Goal: Check status: Check status

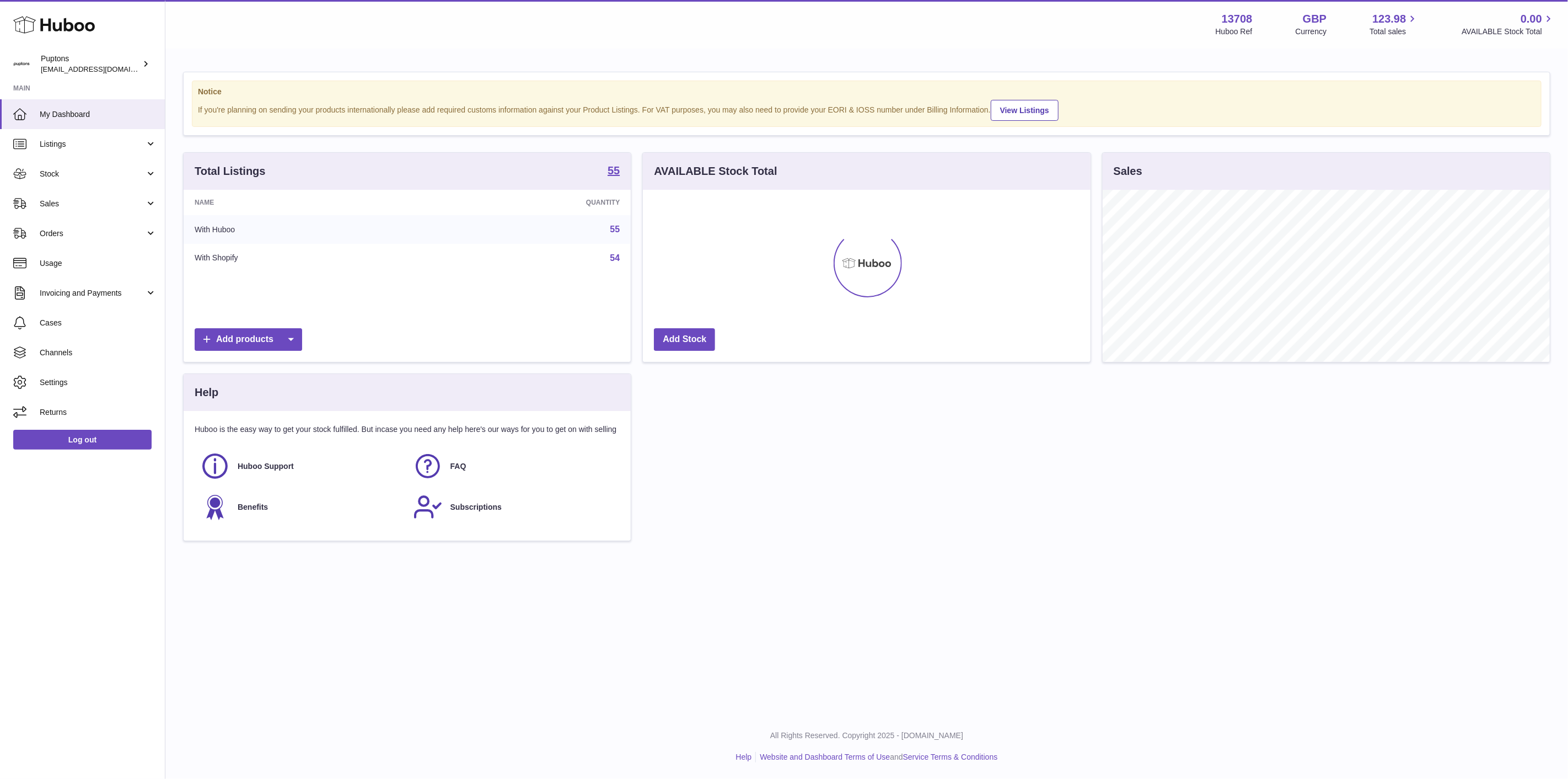
scroll to position [172, 447]
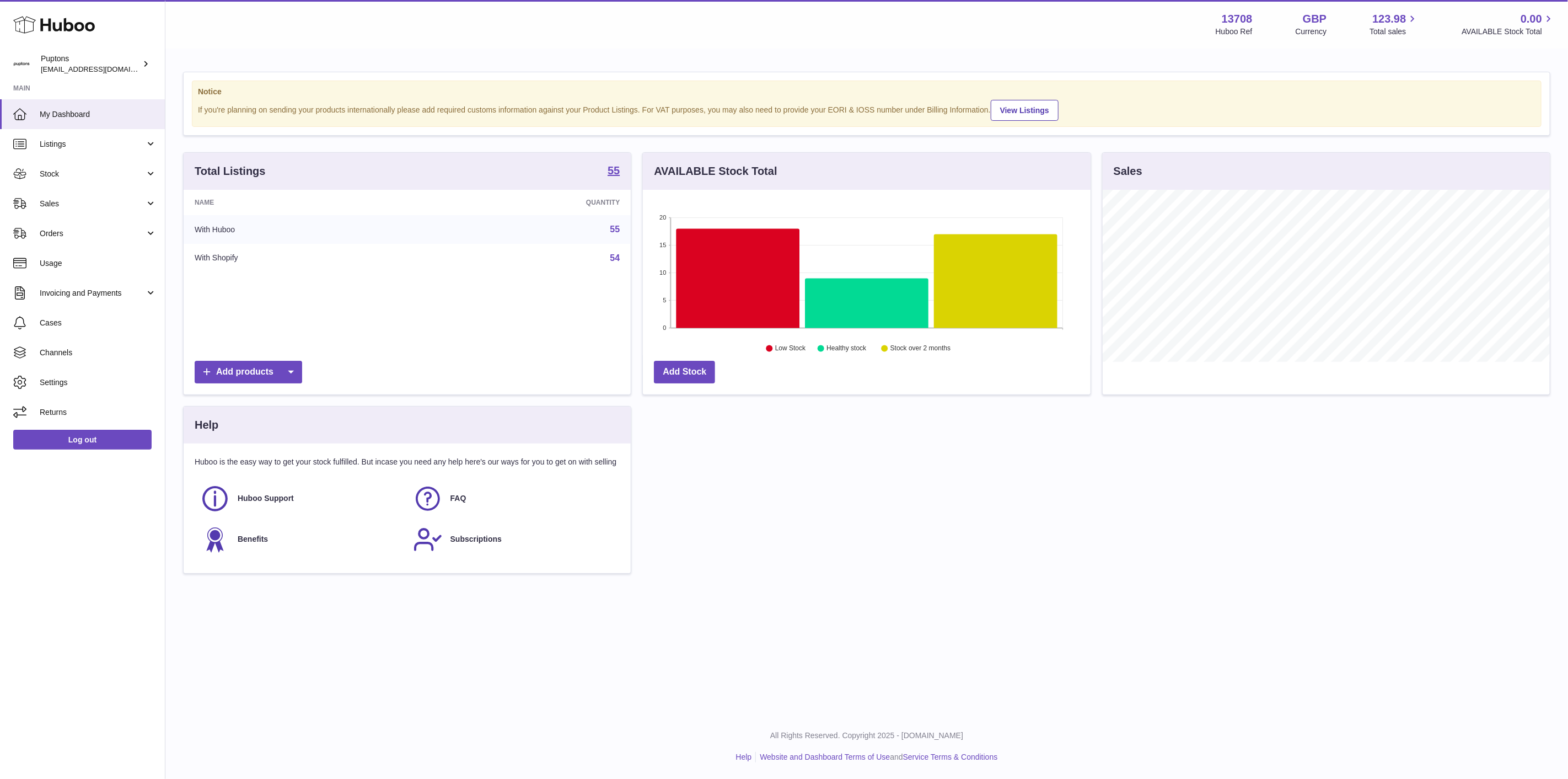
click at [82, 210] on link "Sales" at bounding box center [83, 204] width 165 height 30
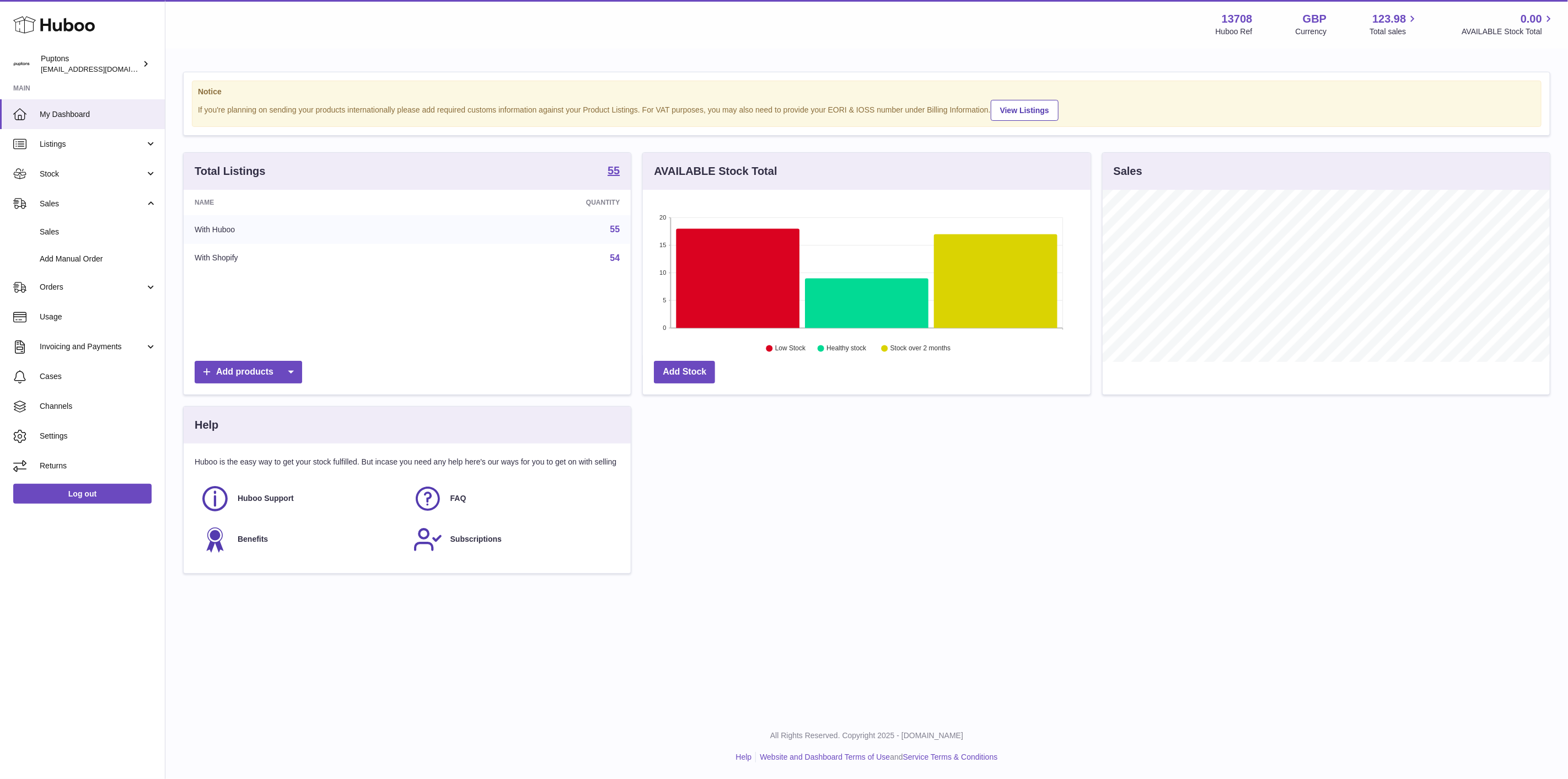
click at [86, 243] on link "Sales" at bounding box center [83, 232] width 165 height 27
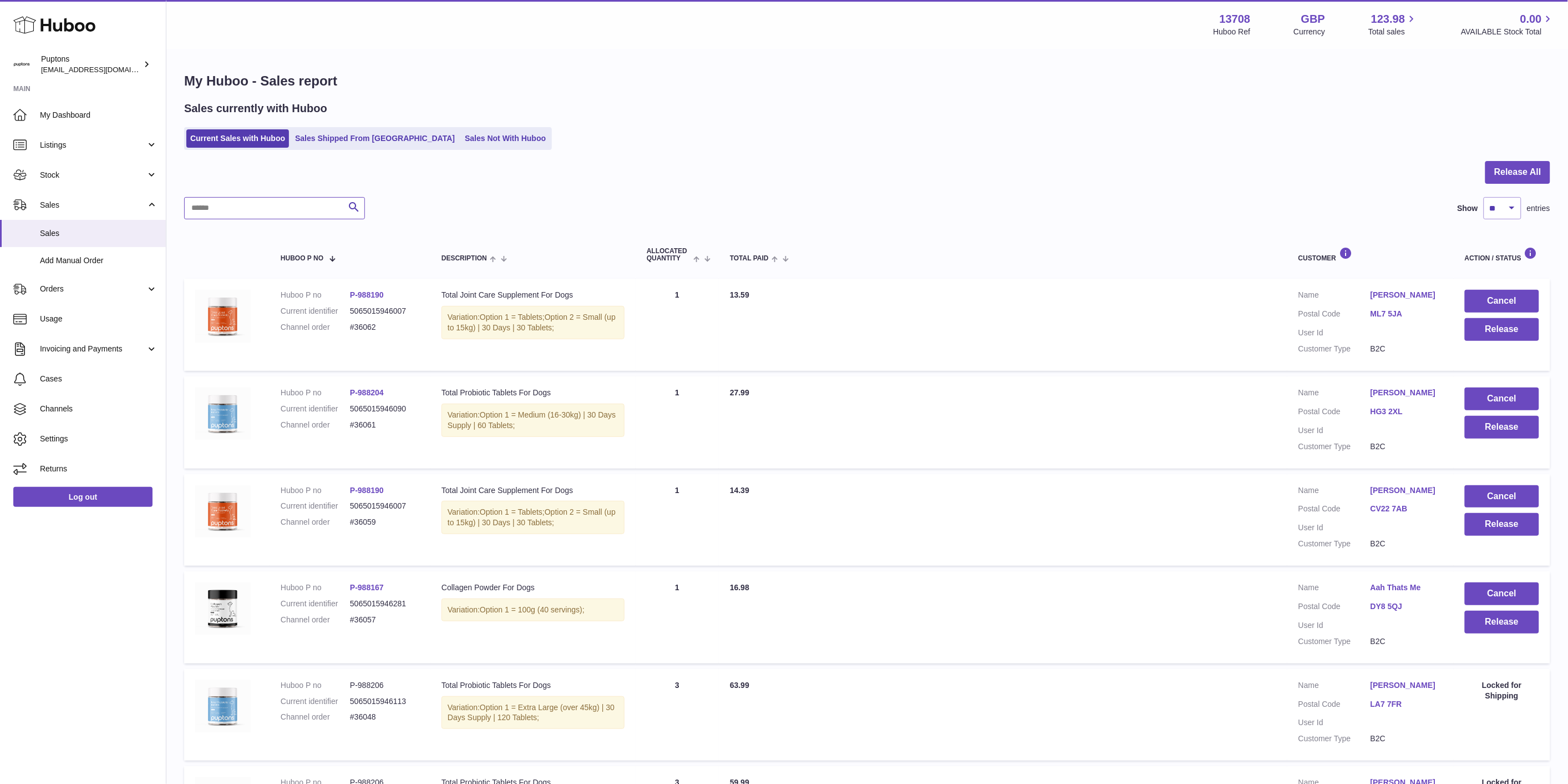
click at [236, 214] on input "text" at bounding box center [274, 208] width 181 height 22
paste input "*****"
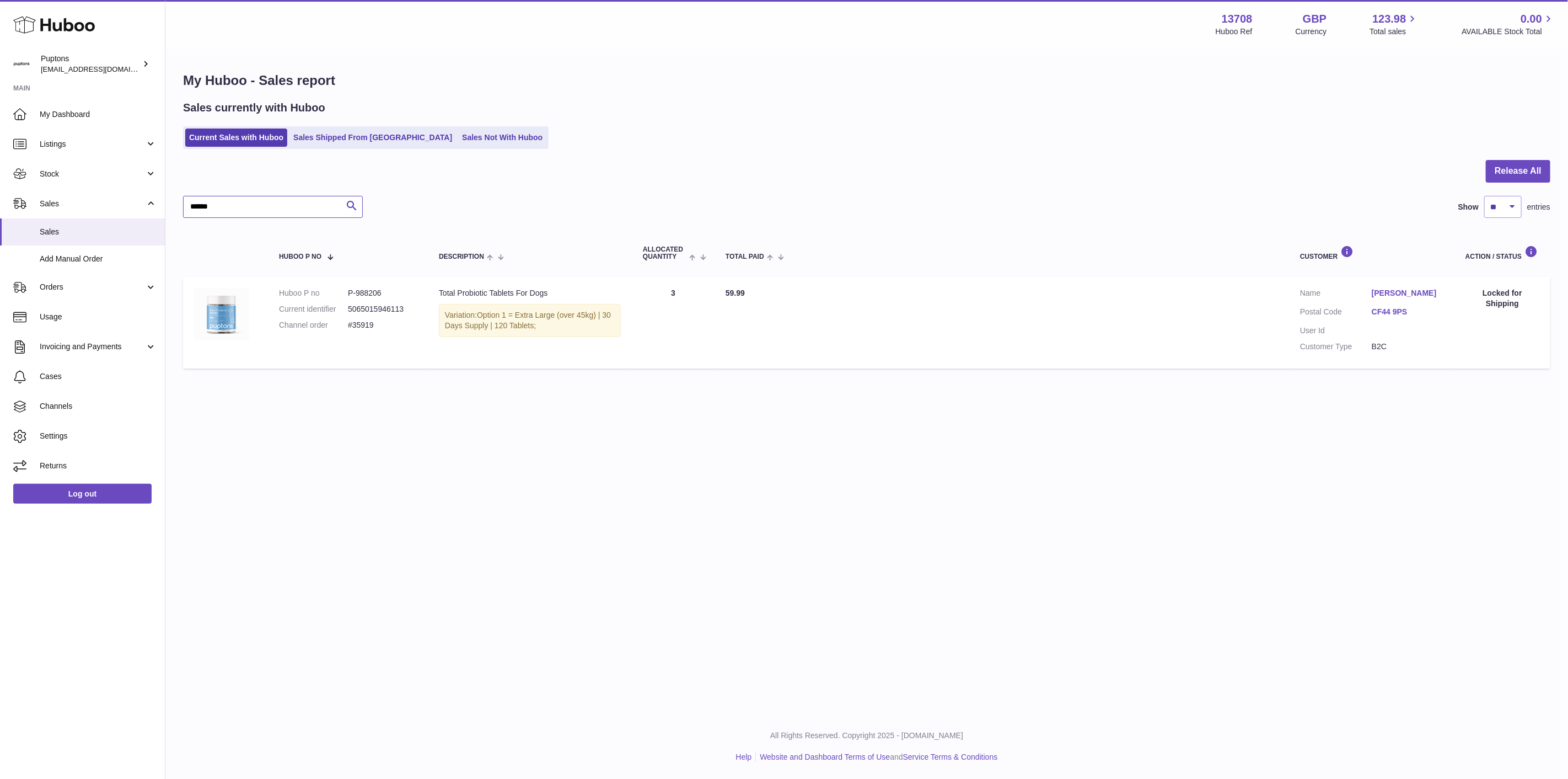
drag, startPoint x: 215, startPoint y: 205, endPoint x: 130, endPoint y: 204, distance: 85.0
click at [130, 204] on div "Huboo Puptons hello@puptons.com Main My Dashboard Listings Not with Huboo Listi…" at bounding box center [784, 389] width 1568 height 779
paste input "text"
type input "*****"
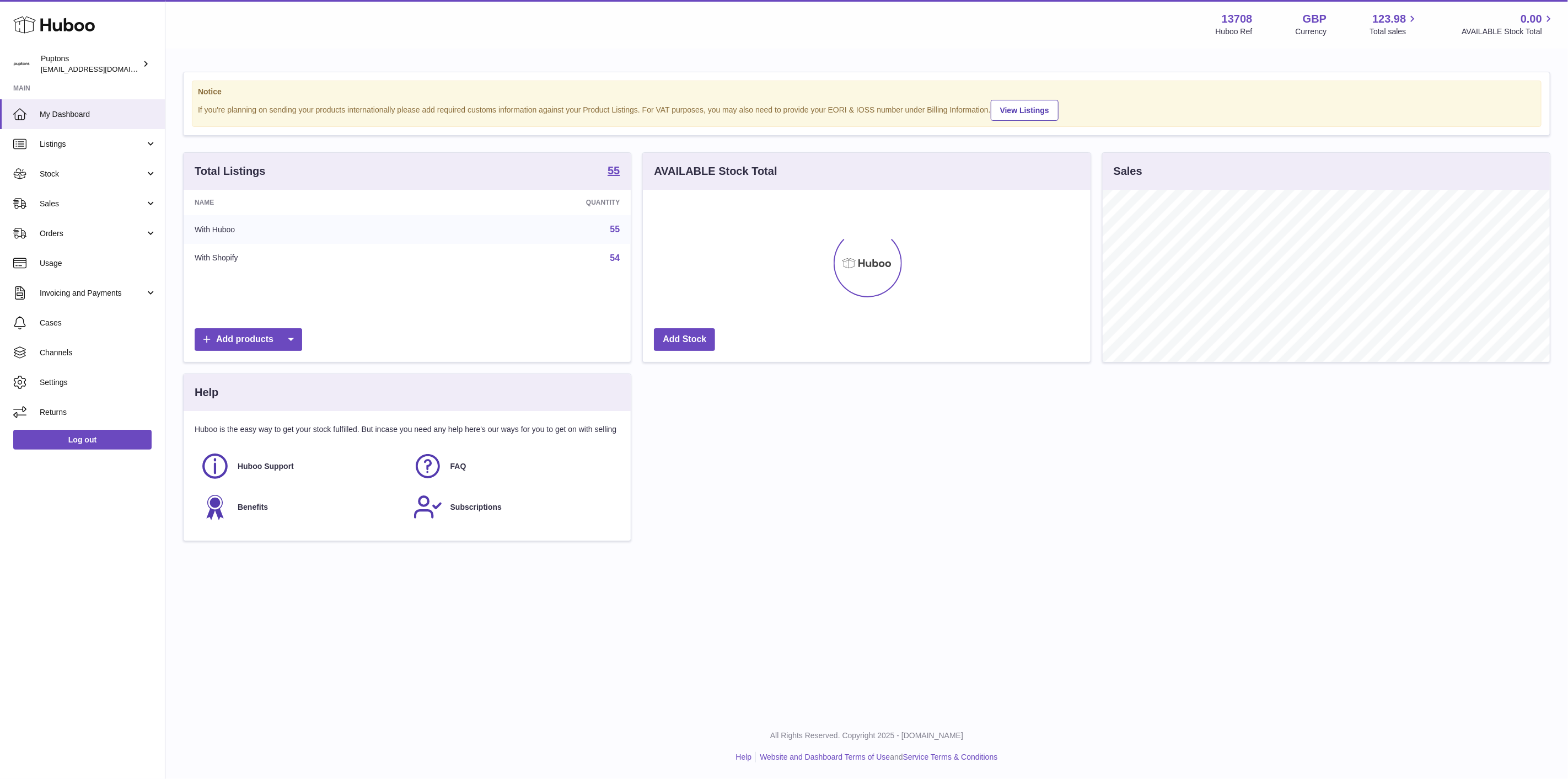
scroll to position [172, 447]
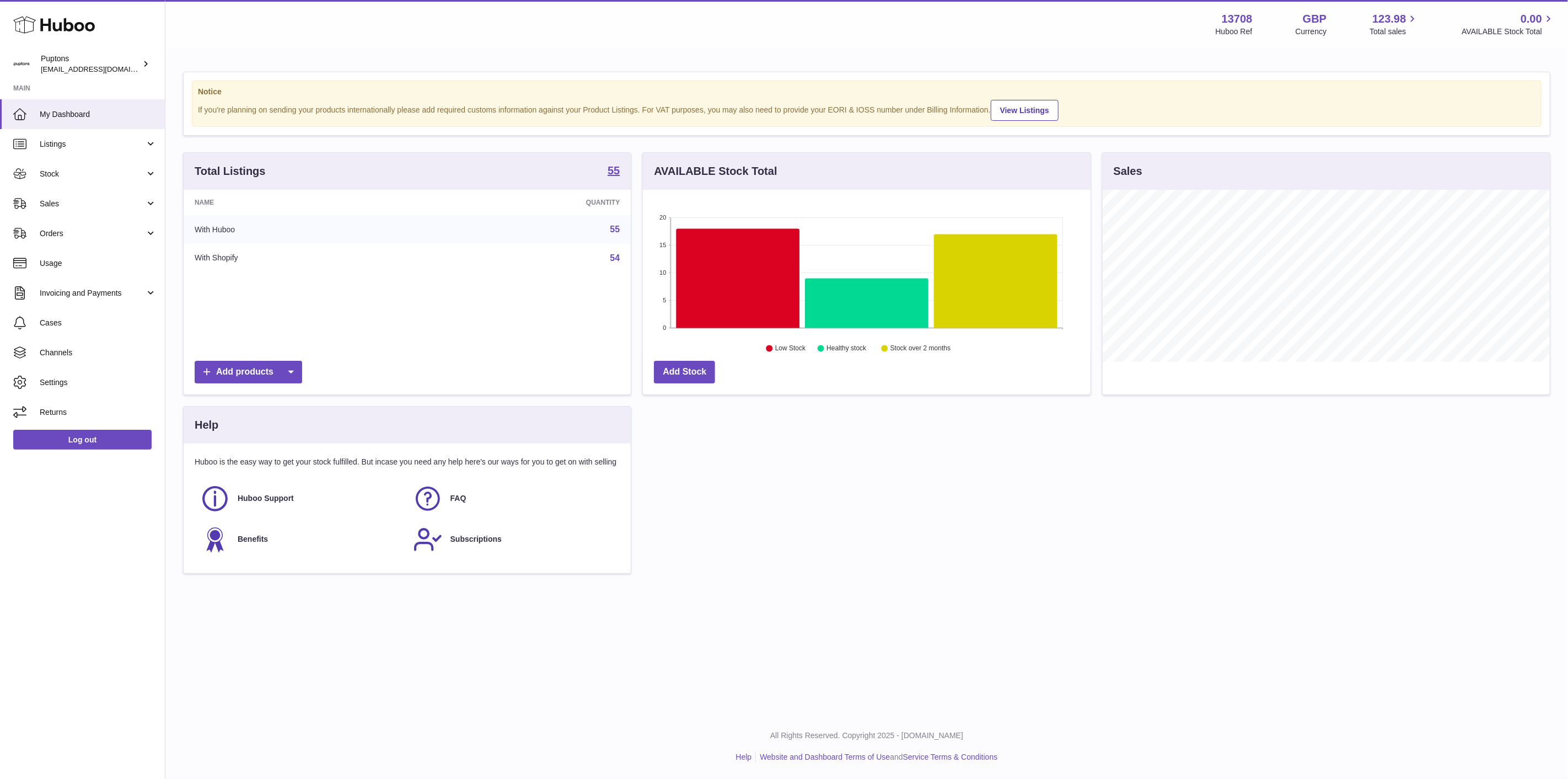
click at [70, 232] on span "Orders" at bounding box center [93, 233] width 105 height 10
click at [87, 261] on span "Orders" at bounding box center [98, 261] width 117 height 10
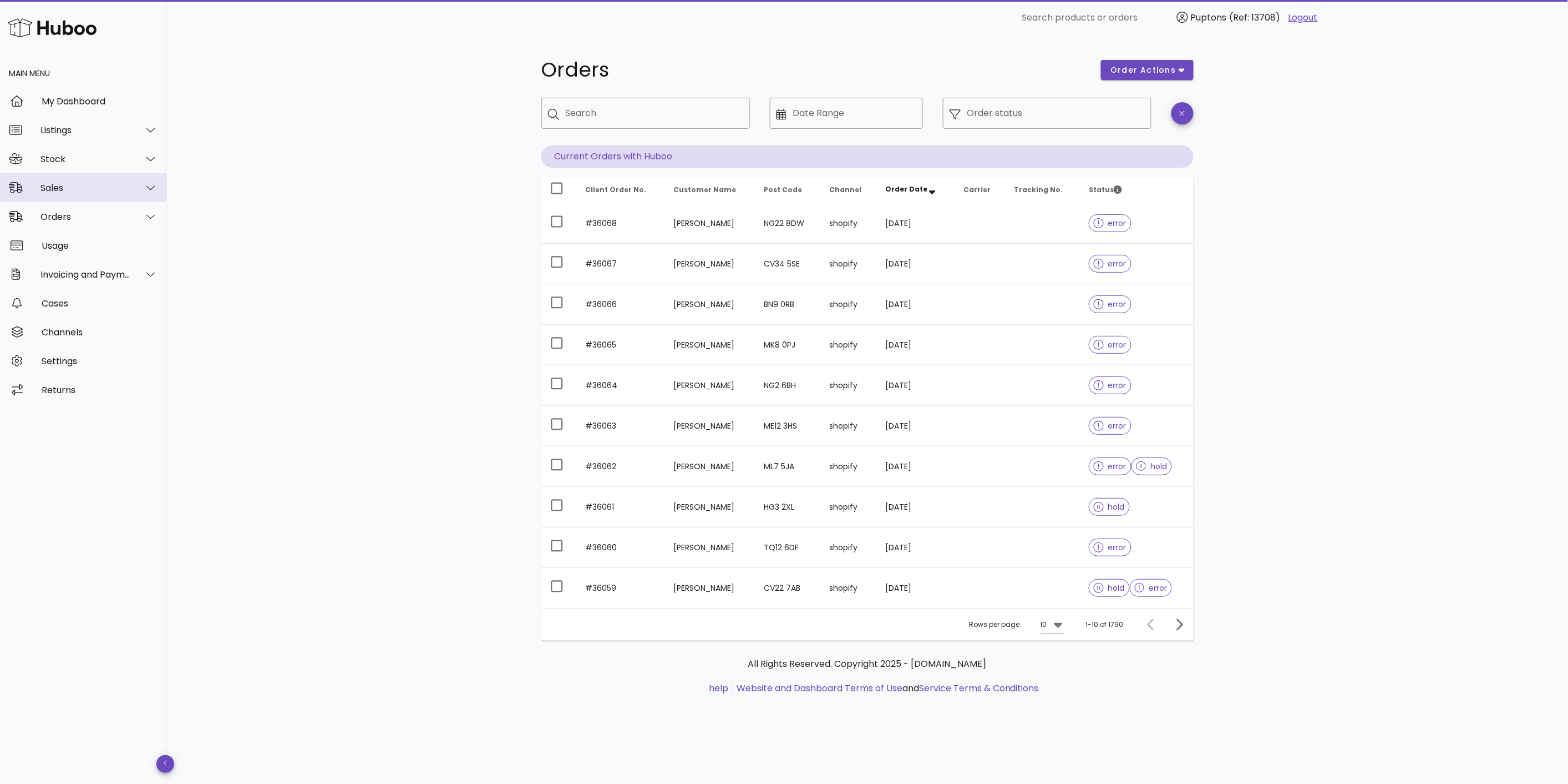
click at [70, 184] on div "Sales" at bounding box center [85, 187] width 90 height 10
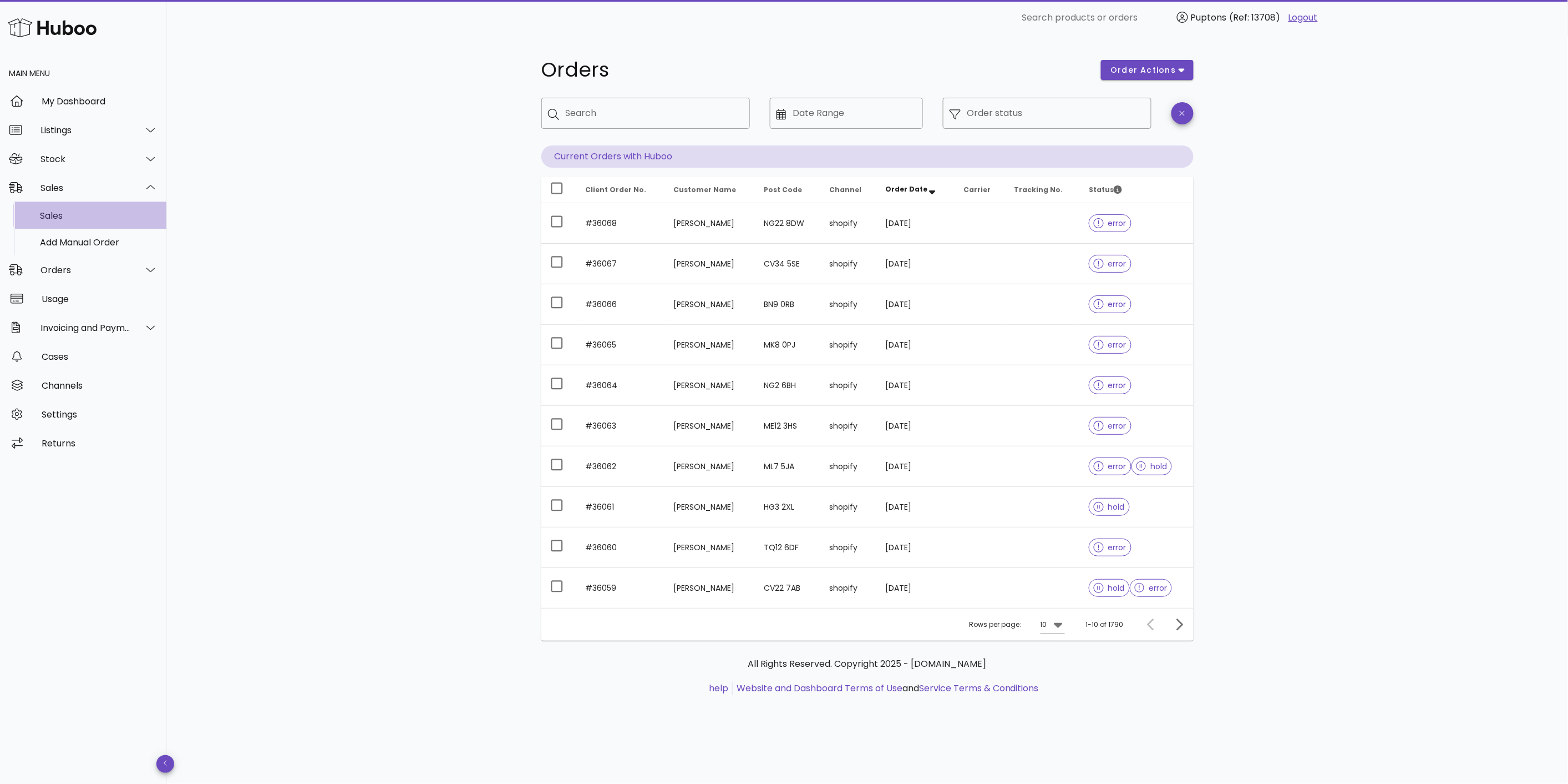
click at [77, 210] on div "Sales" at bounding box center [99, 215] width 118 height 10
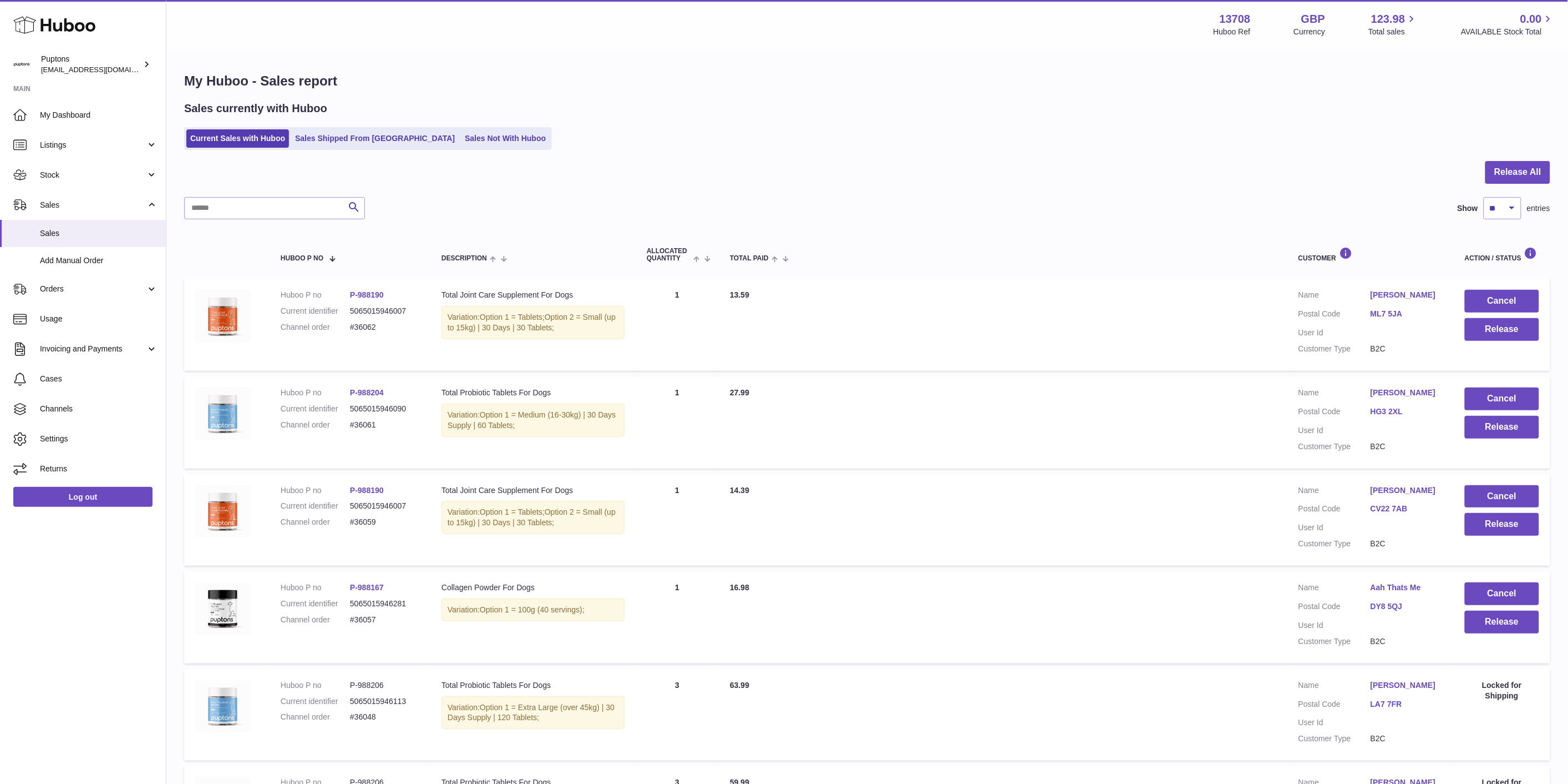
click at [360, 144] on link "Sales Shipped From [GEOGRAPHIC_DATA]" at bounding box center [375, 138] width 168 height 18
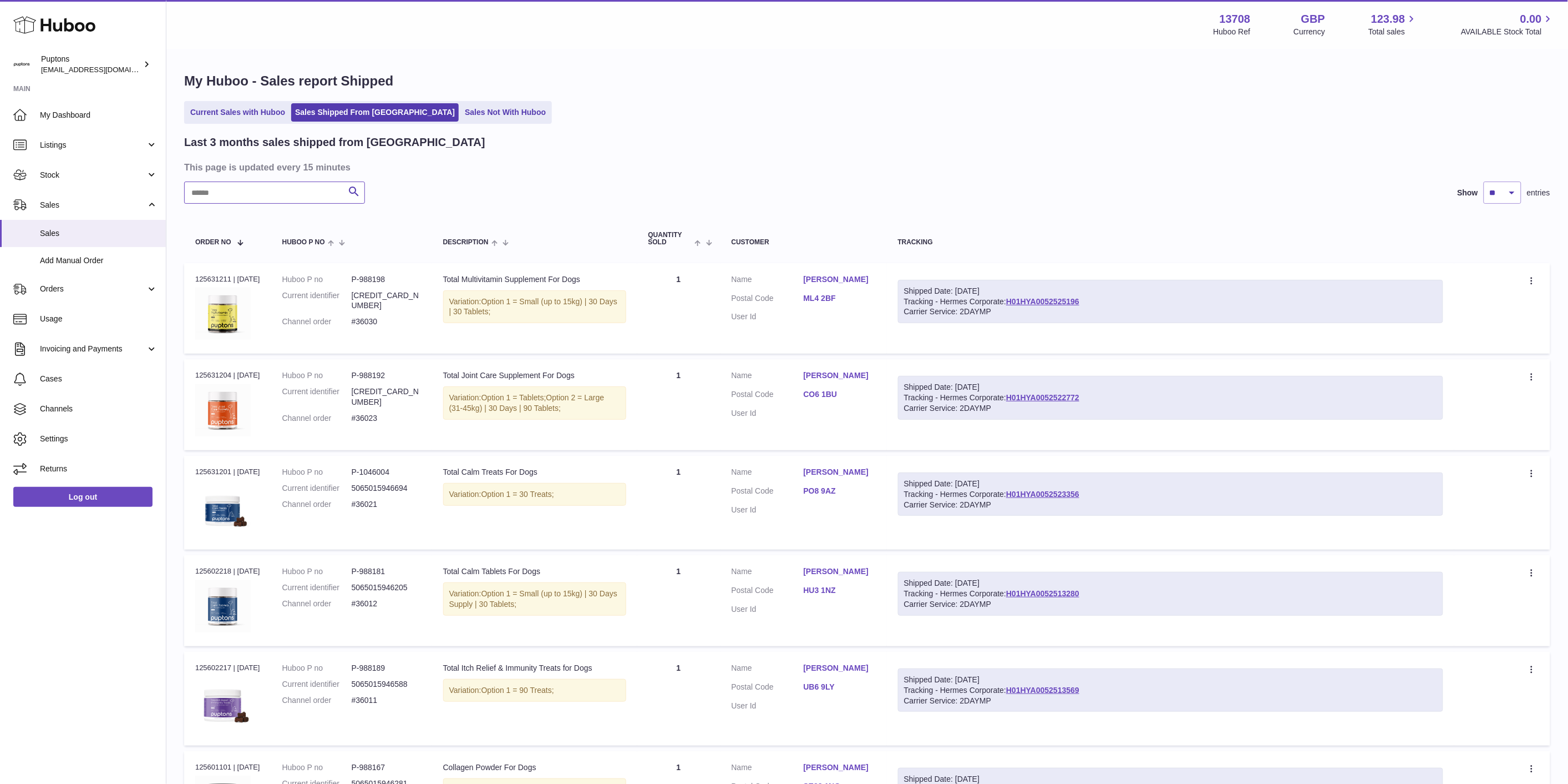
click at [259, 198] on input "text" at bounding box center [274, 192] width 181 height 22
paste input "*****"
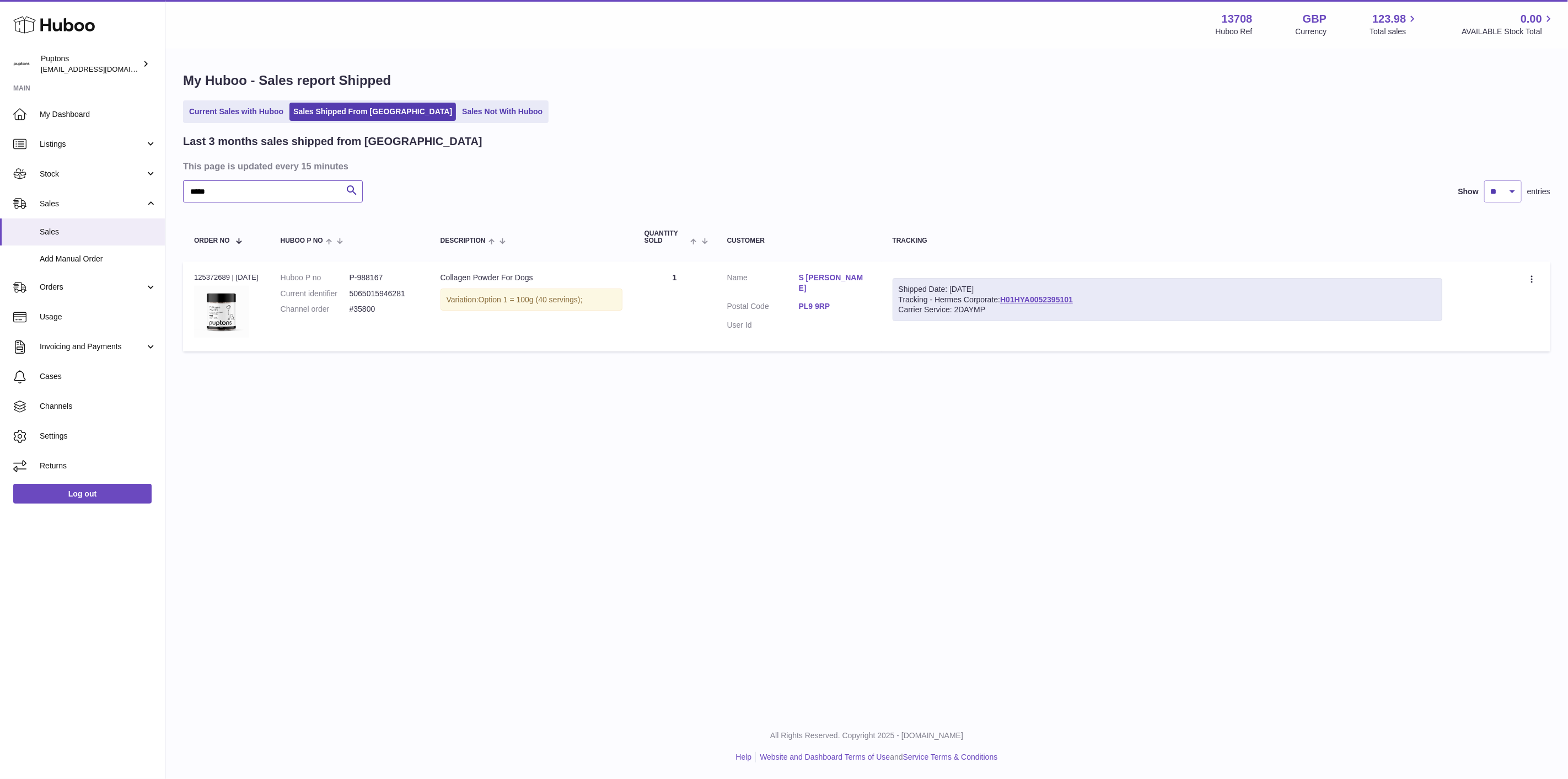
type input "*****"
click at [1530, 273] on div at bounding box center [1533, 280] width 13 height 14
click at [1493, 325] on li "Duplicate Order" at bounding box center [1484, 327] width 110 height 24
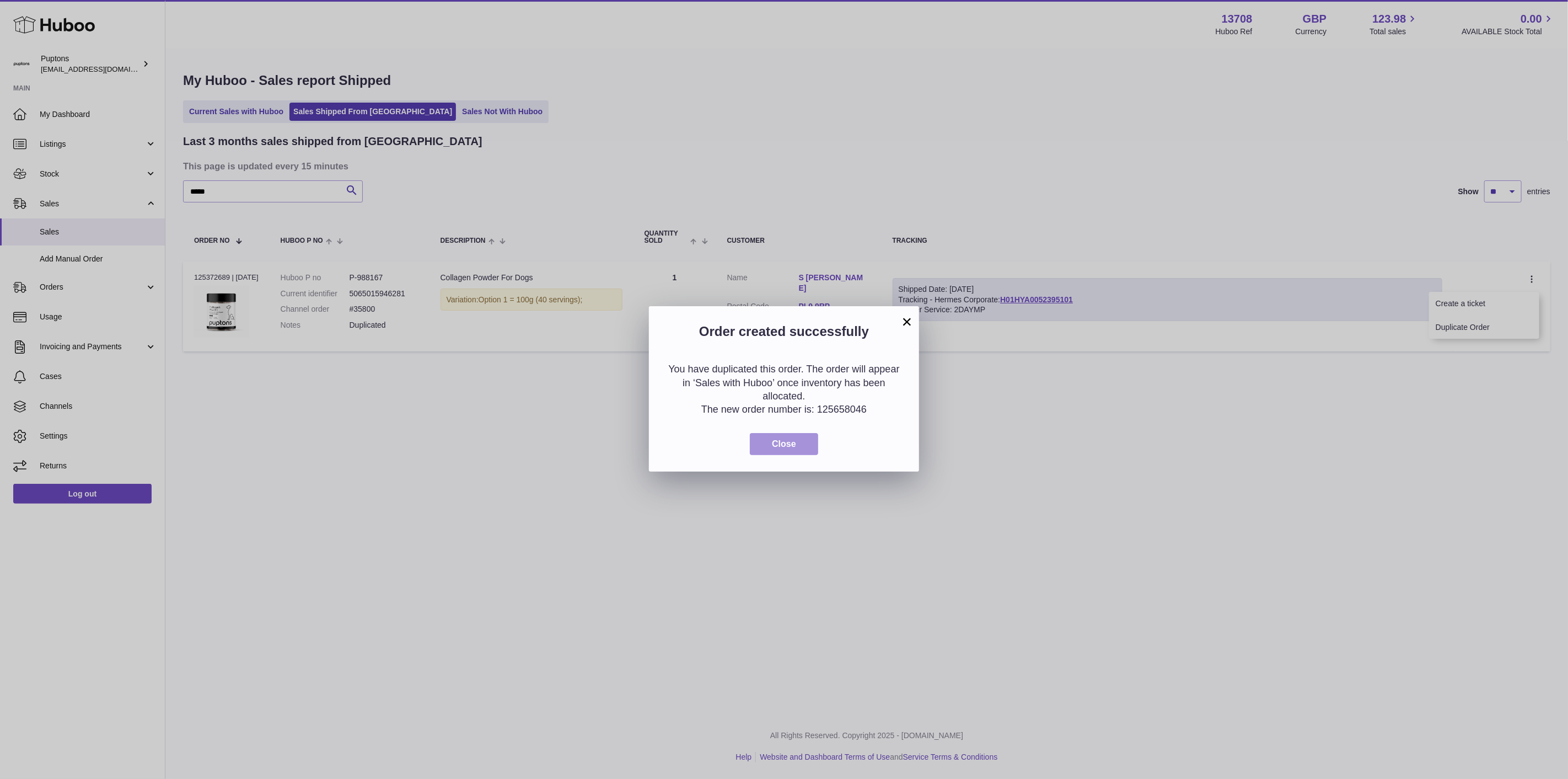
click at [773, 448] on span "Close" at bounding box center [784, 443] width 24 height 9
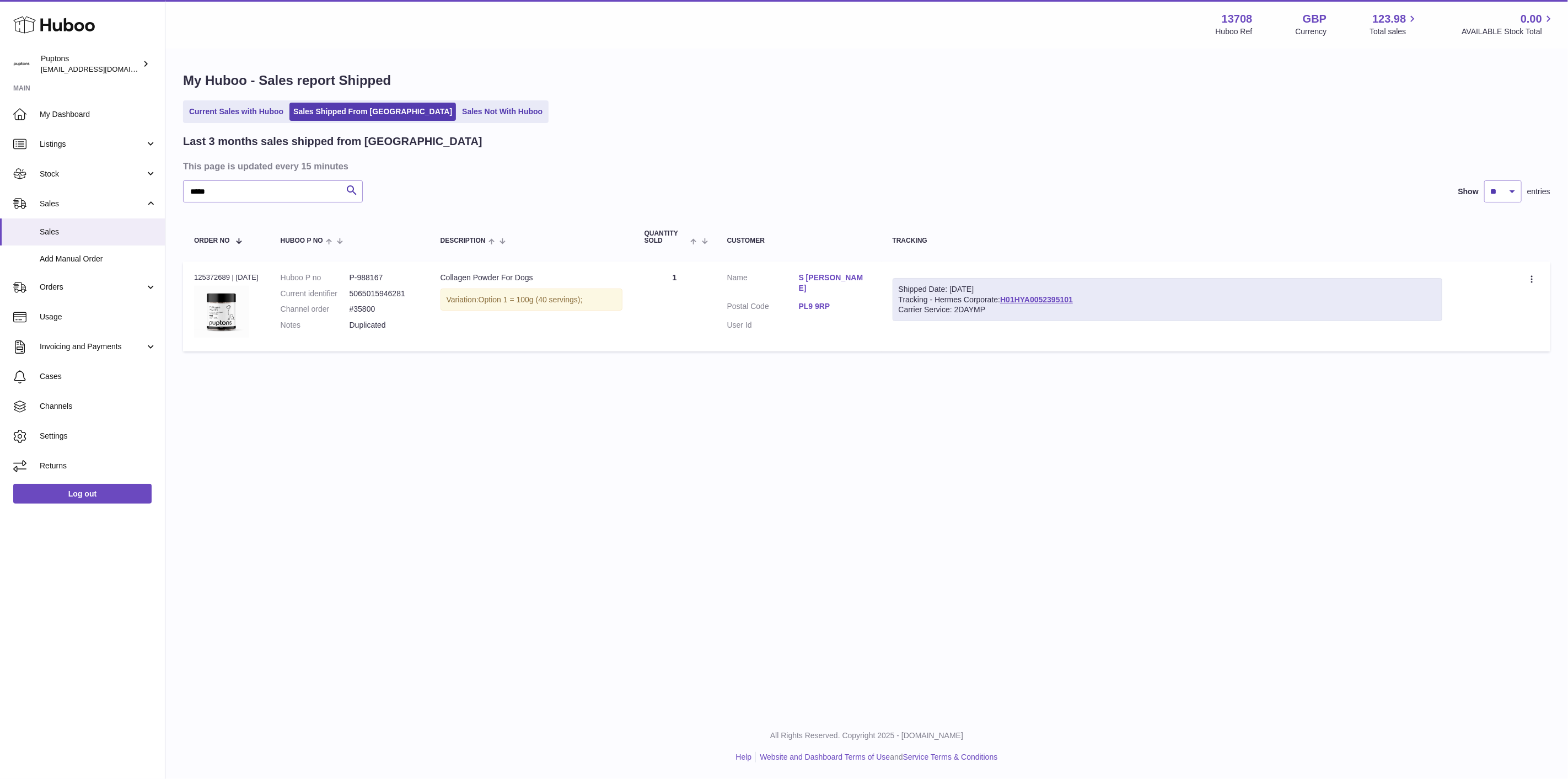
click at [247, 107] on link "Current Sales with Huboo" at bounding box center [237, 111] width 102 height 18
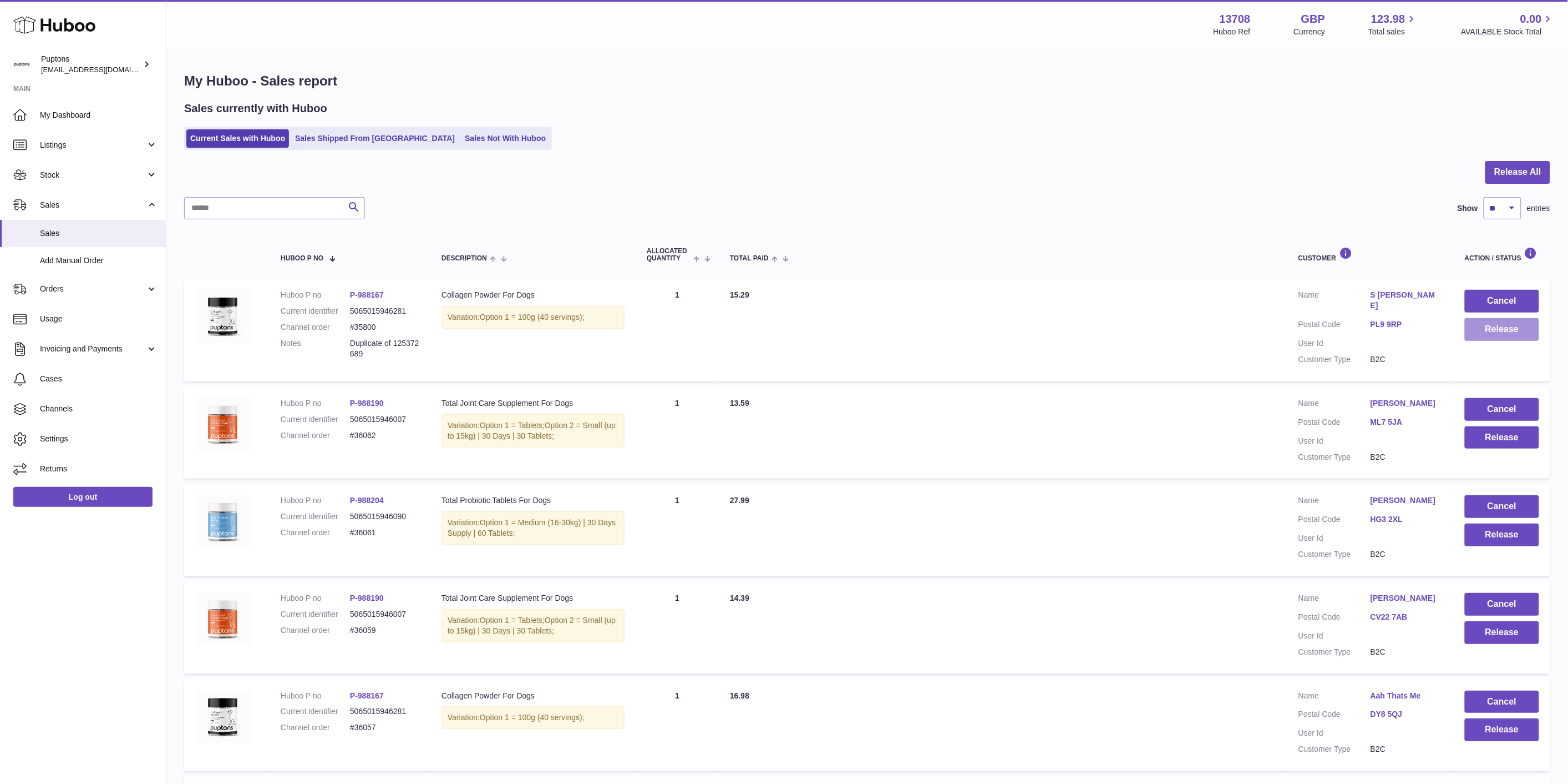
click at [1513, 328] on button "Release" at bounding box center [1502, 329] width 74 height 23
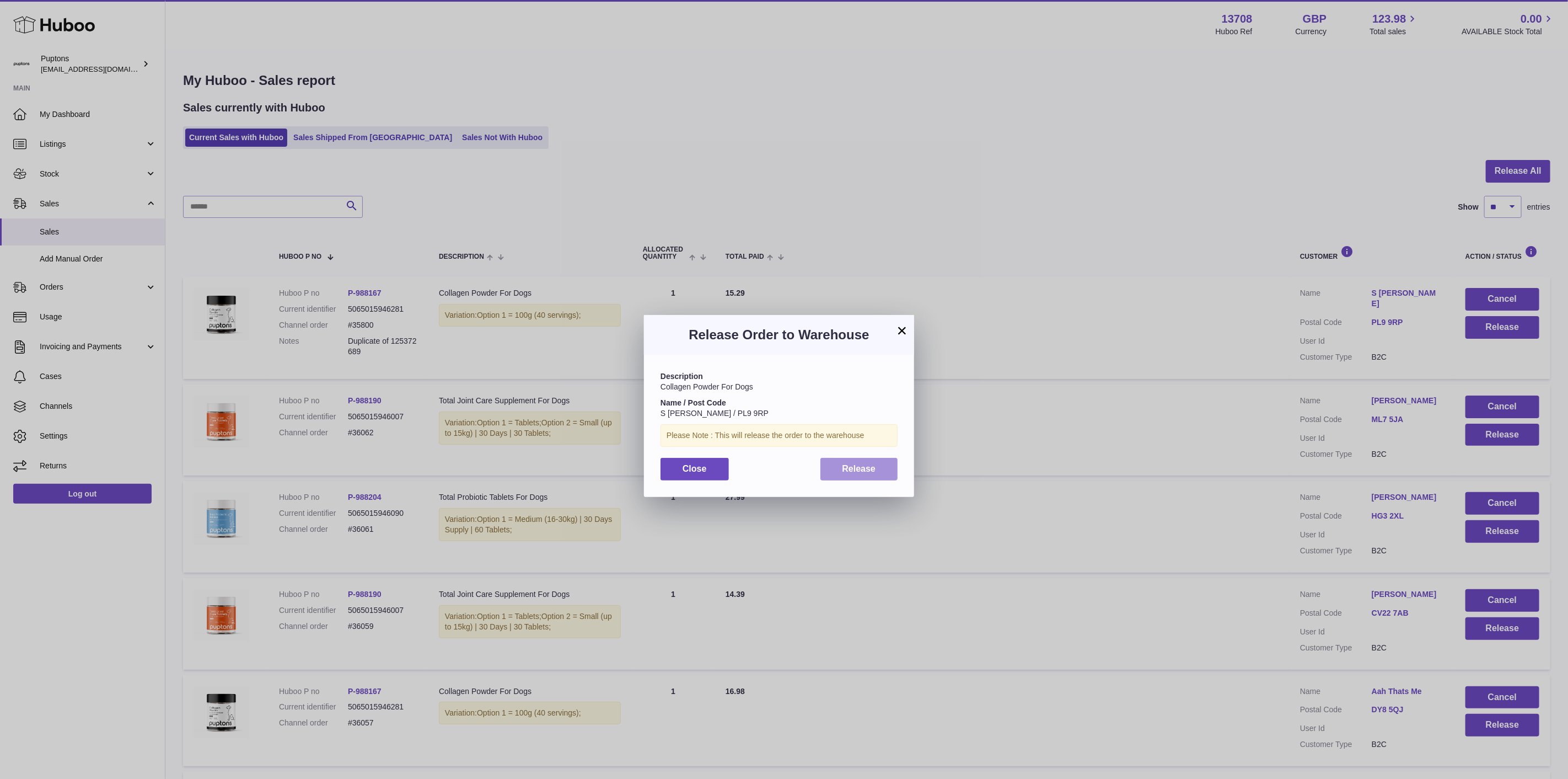
click at [867, 468] on span "Release" at bounding box center [859, 469] width 34 height 9
